Goal: Transaction & Acquisition: Purchase product/service

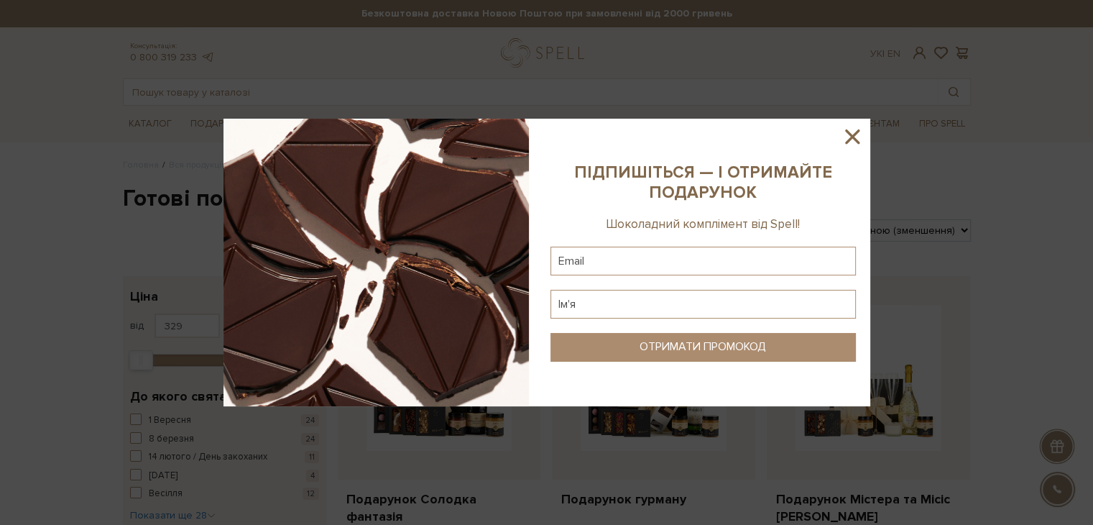
click at [856, 139] on icon at bounding box center [852, 136] width 14 height 14
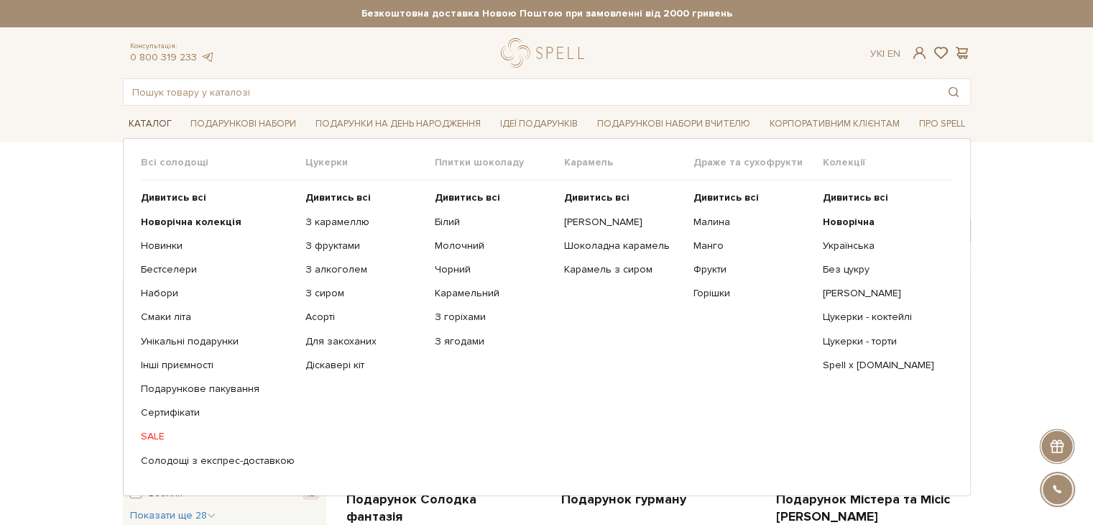
click at [155, 118] on link "Каталог" at bounding box center [150, 124] width 55 height 22
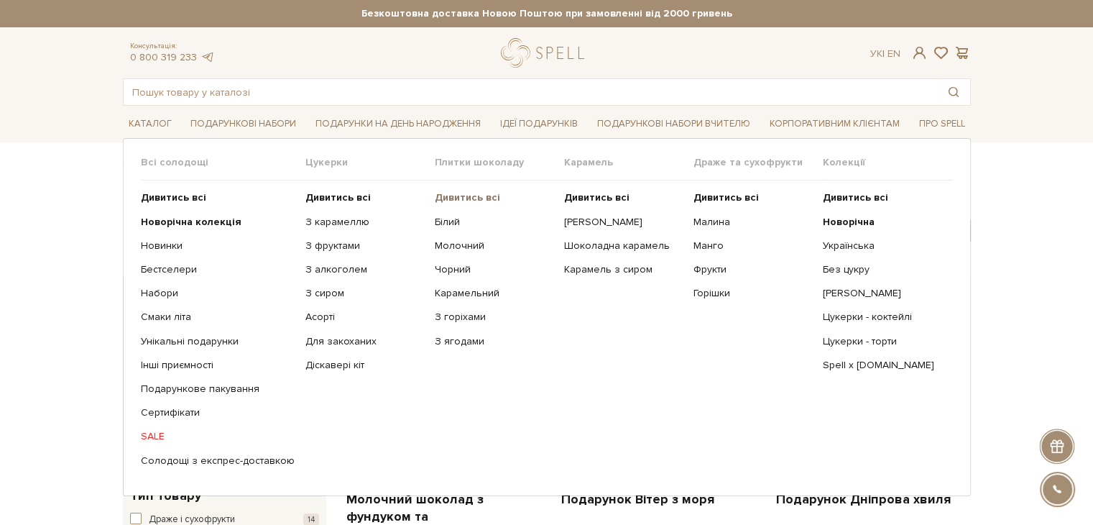
click at [446, 193] on b "Дивитись всі" at bounding box center [467, 197] width 65 height 12
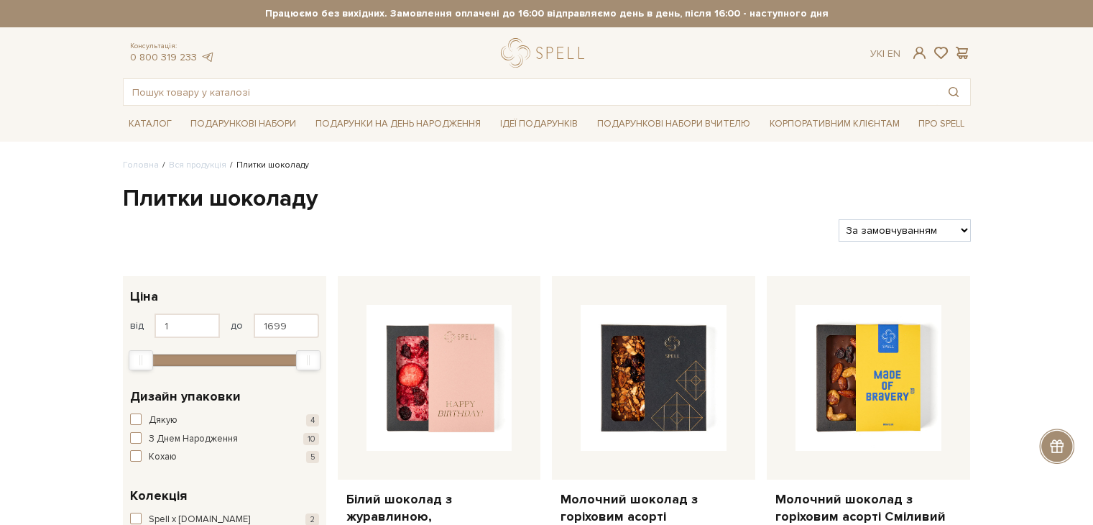
click at [890, 229] on select "За замовчуванням За Ціною (зростання) За Ціною (зменшення) Новинки За популярні…" at bounding box center [905, 230] width 132 height 22
select select "https://spellchocolate.com/our-productions/plitki-shokoladu/?sort=p.price&order…"
click at [839, 219] on select "За замовчуванням За Ціною (зростання) За Ціною (зменшення) Новинки За популярні…" at bounding box center [905, 230] width 132 height 22
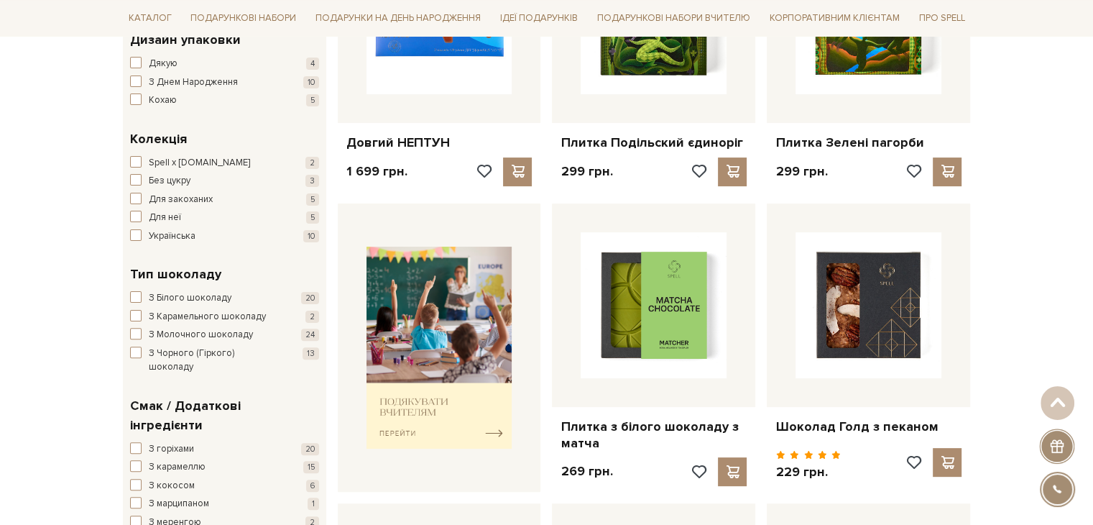
scroll to position [359, 0]
